Goal: Browse casually

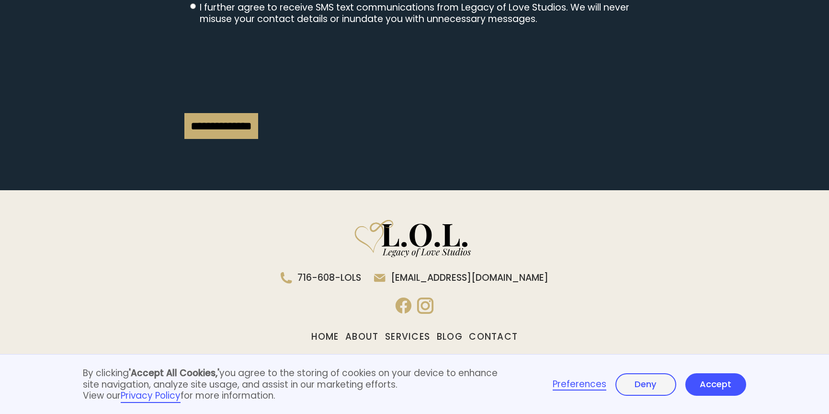
scroll to position [2115, 0]
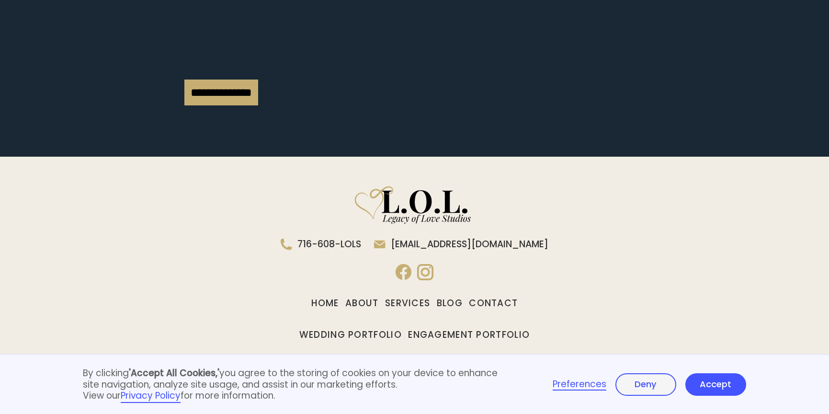
click at [429, 263] on icon "instagram" at bounding box center [425, 272] width 18 height 18
type input "******"
drag, startPoint x: 730, startPoint y: 387, endPoint x: 708, endPoint y: 379, distance: 23.5
click at [729, 387] on link "Accept" at bounding box center [716, 384] width 61 height 23
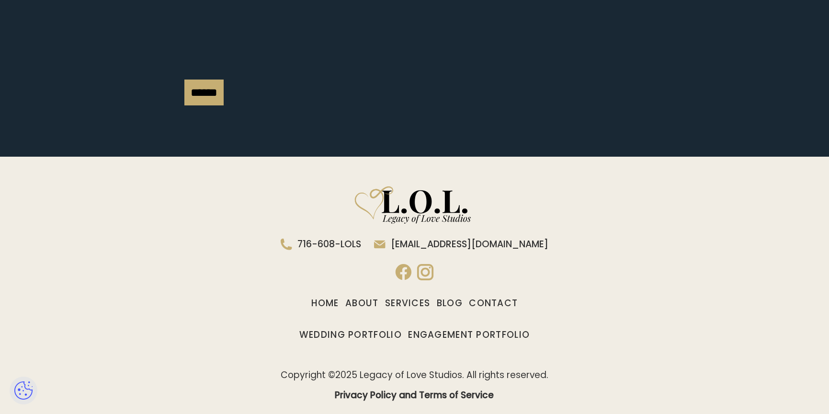
click at [405, 263] on icon "facebook" at bounding box center [404, 272] width 18 height 18
click at [425, 263] on icon "instagram" at bounding box center [425, 272] width 18 height 18
click at [426, 264] on icon "instagram" at bounding box center [425, 272] width 16 height 16
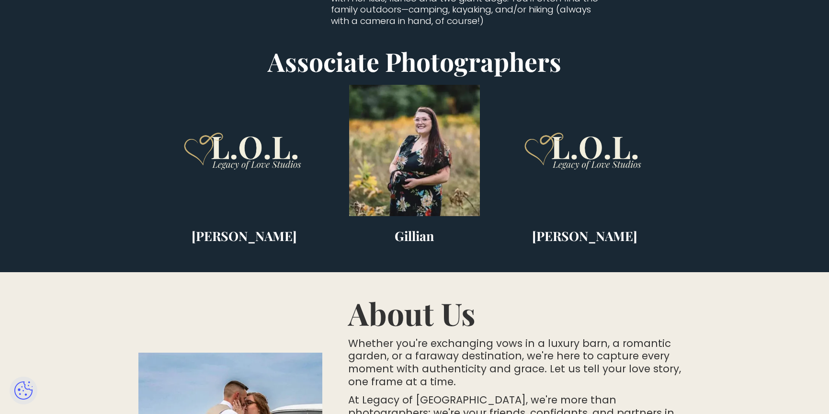
scroll to position [0, 0]
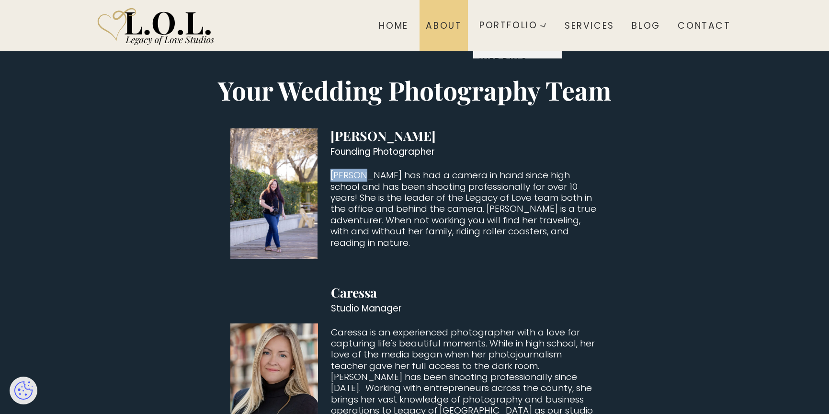
click at [442, 23] on div "About" at bounding box center [444, 25] width 36 height 11
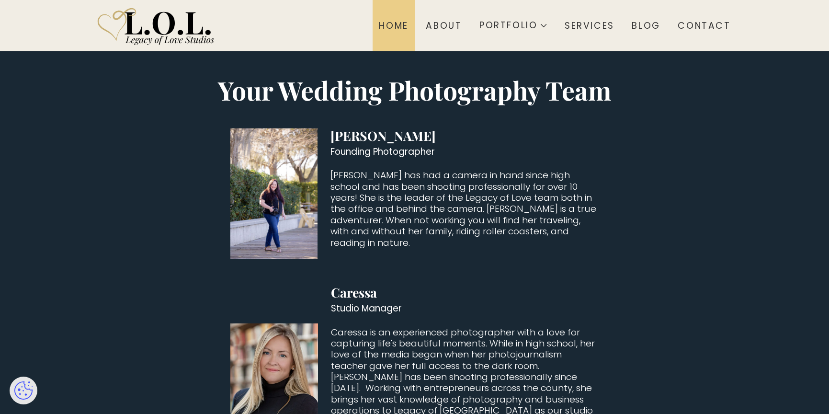
click at [397, 30] on div "Home" at bounding box center [393, 25] width 29 height 11
click at [395, 24] on div "Home" at bounding box center [393, 25] width 29 height 11
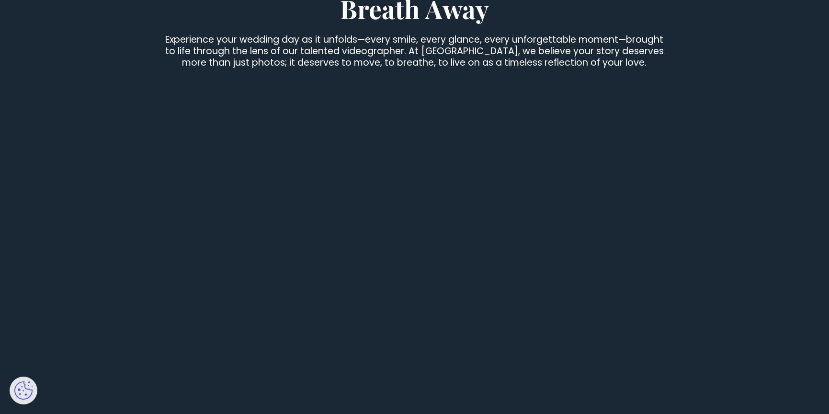
scroll to position [3031, 0]
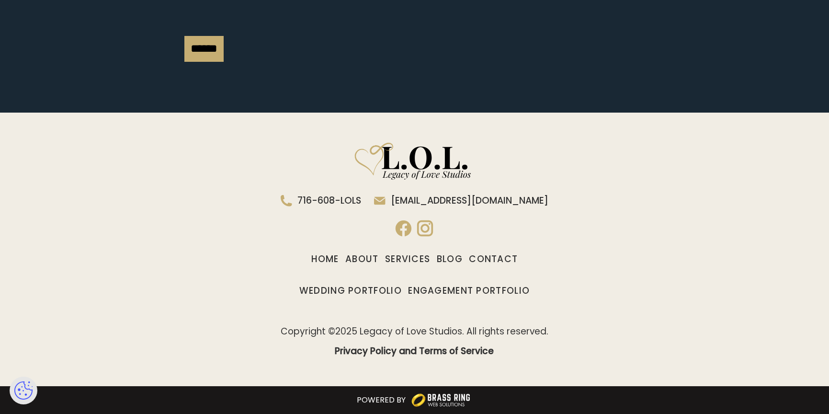
click at [424, 230] on icon "instagram" at bounding box center [425, 228] width 18 height 18
click at [430, 225] on icon "instagram" at bounding box center [425, 228] width 18 height 18
click at [419, 228] on icon "instagram" at bounding box center [425, 228] width 16 height 16
